Goal: Check status

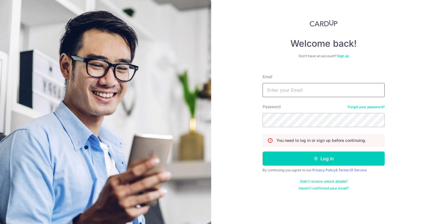
drag, startPoint x: 287, startPoint y: 89, endPoint x: 288, endPoint y: 93, distance: 4.5
click at [287, 89] on input "Email" at bounding box center [323, 90] width 122 height 14
type input "[EMAIL_ADDRESS][DOMAIN_NAME]"
click at [262, 152] on button "Log in" at bounding box center [323, 159] width 122 height 14
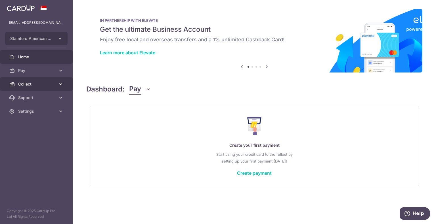
click at [26, 83] on span "Collect" at bounding box center [36, 84] width 37 height 6
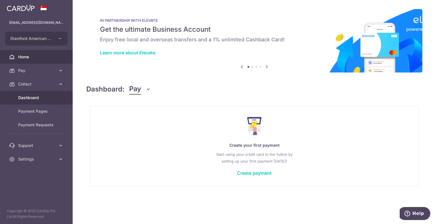
click at [37, 101] on link "Dashboard" at bounding box center [36, 98] width 73 height 14
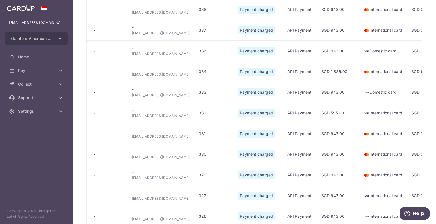
scroll to position [85, 0]
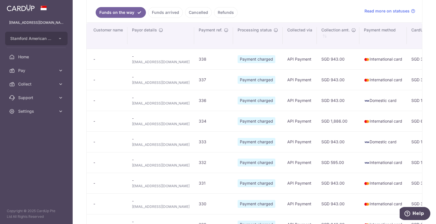
click at [161, 12] on link "Funds arrived" at bounding box center [165, 12] width 35 height 11
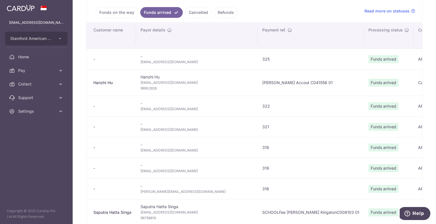
type input "September 2025"
click at [163, 62] on span "hurui1207@hotmail.com" at bounding box center [196, 62] width 113 height 6
copy tr "hurui1207@hotmail.com"
